Goal: Transaction & Acquisition: Purchase product/service

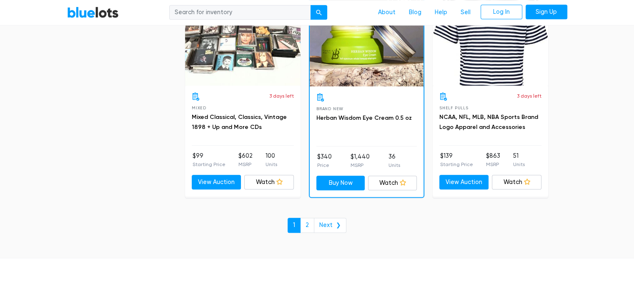
scroll to position [3595, 0]
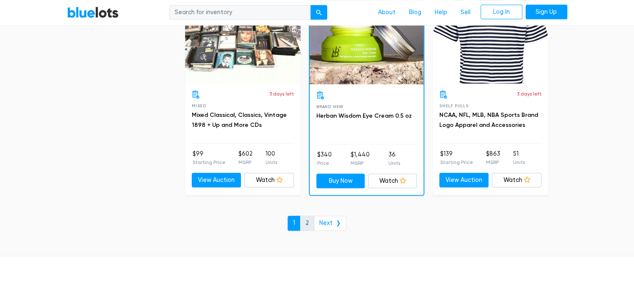
click at [311, 216] on link "2" at bounding box center [307, 223] width 14 height 15
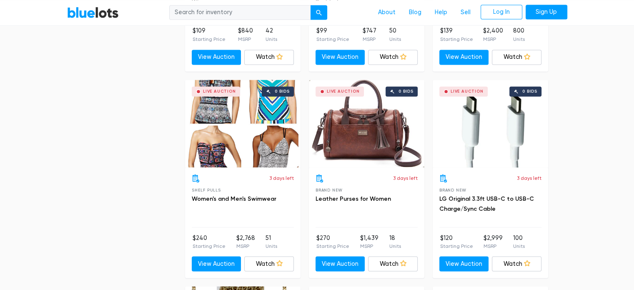
scroll to position [1450, 0]
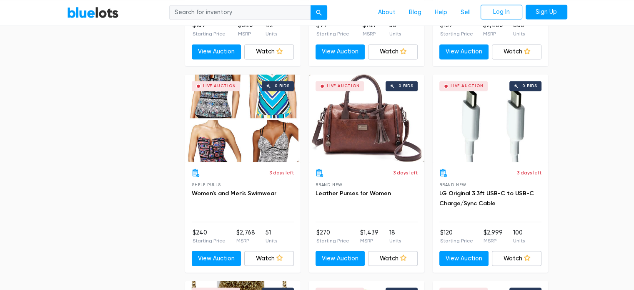
click at [366, 125] on div "Live Auction 0 bids" at bounding box center [367, 118] width 116 height 88
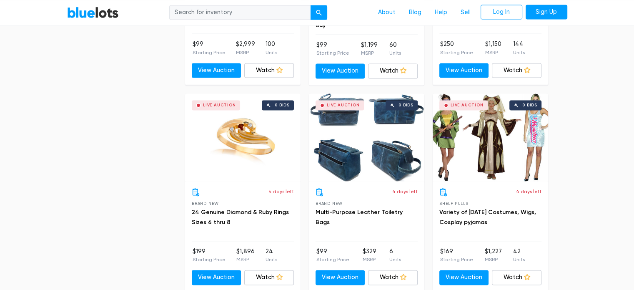
scroll to position [1199, 0]
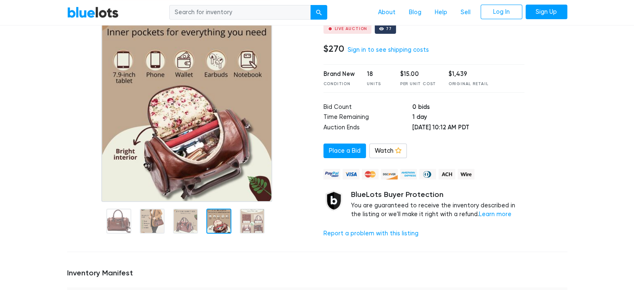
scroll to position [85, 0]
